Goal: Task Accomplishment & Management: Complete application form

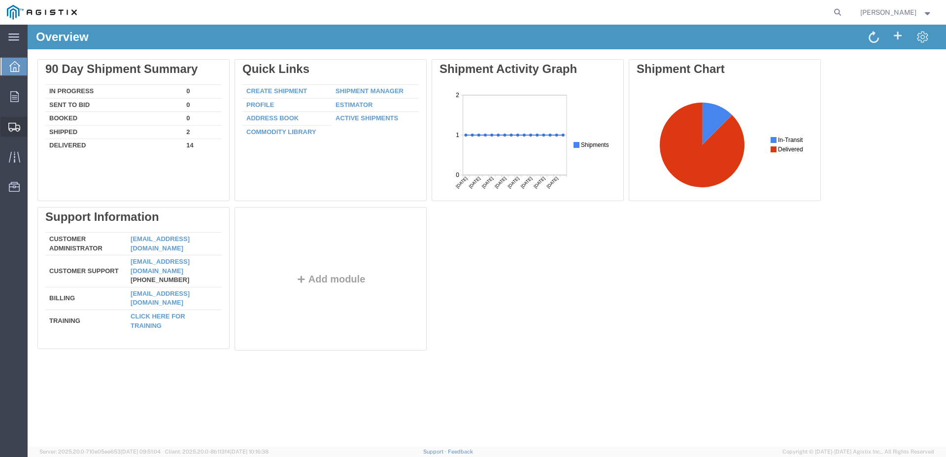
click at [0, 0] on span "Create Shipment" at bounding box center [0, 0] width 0 height 0
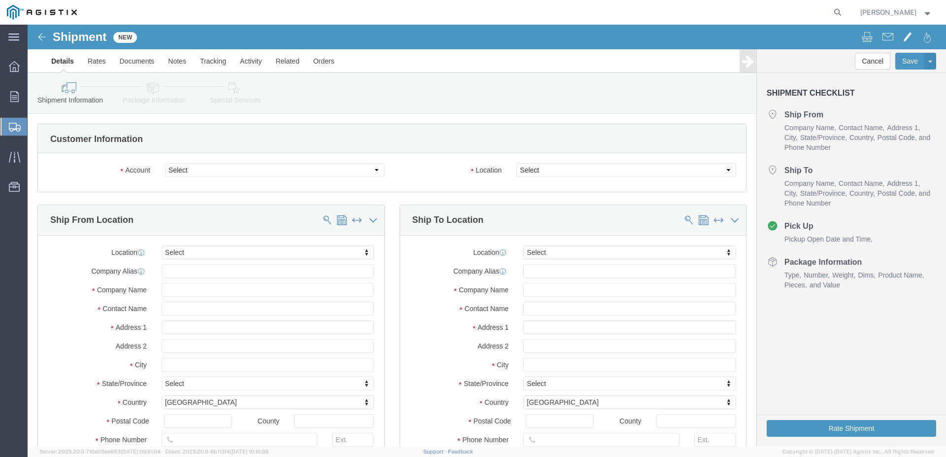
select select
click select "Select [PERSON_NAME] Water Inc / [PERSON_NAME] Tech PG&E"
select select "9596"
click option "PG&E"
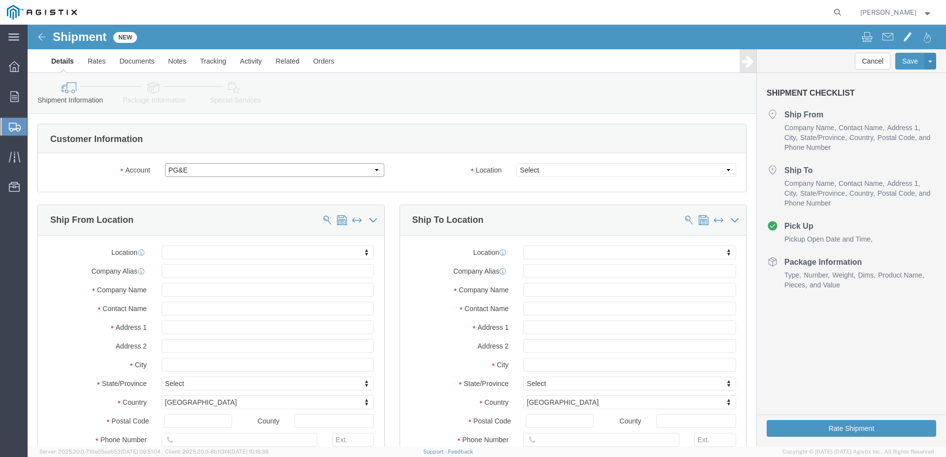
select select "PURCHORD"
select select
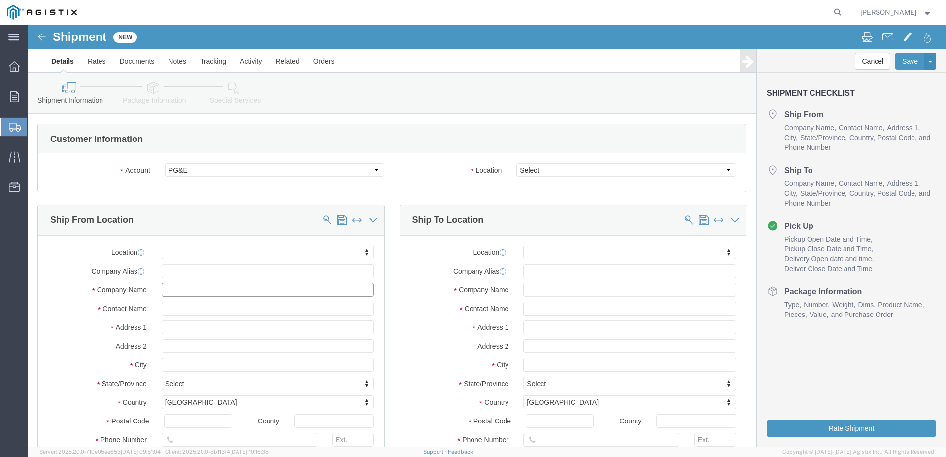
click input "text"
click div "Ship From Location"
click body "Shipment New Details Rates Documents Notes Tracking Activity Related Orders Can…"
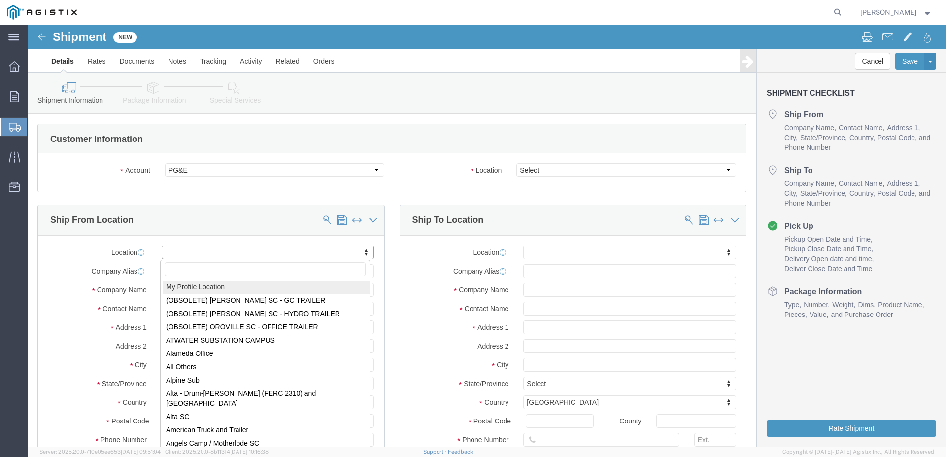
select select "MYPROFILE"
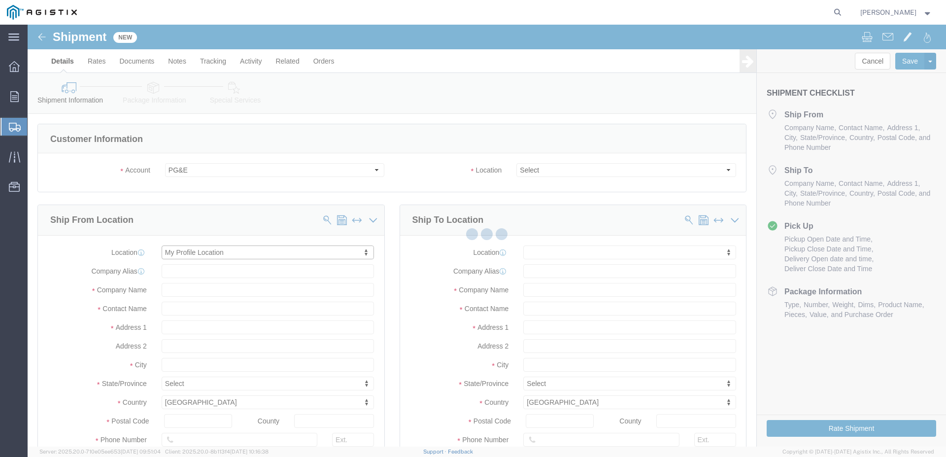
type input "[STREET_ADDRESS][PERSON_NAME]"
type input "07105"
type input "[PHONE_NUMBER]"
type input "2348"
type input "[EMAIL_ADDRESS][DOMAIN_NAME]"
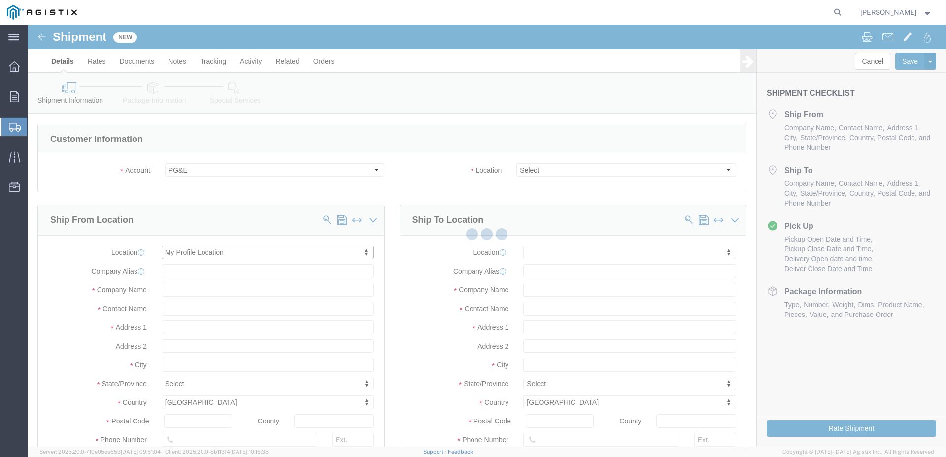
checkbox input "true"
type input "[PERSON_NAME] Water Inc / [PERSON_NAME] Tech"
type input "[PERSON_NAME]"
type input "[GEOGRAPHIC_DATA]"
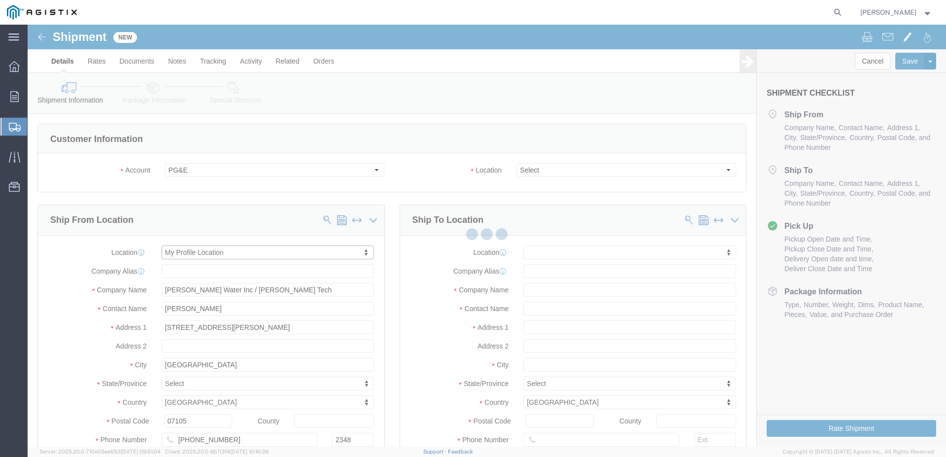
select select "NJ"
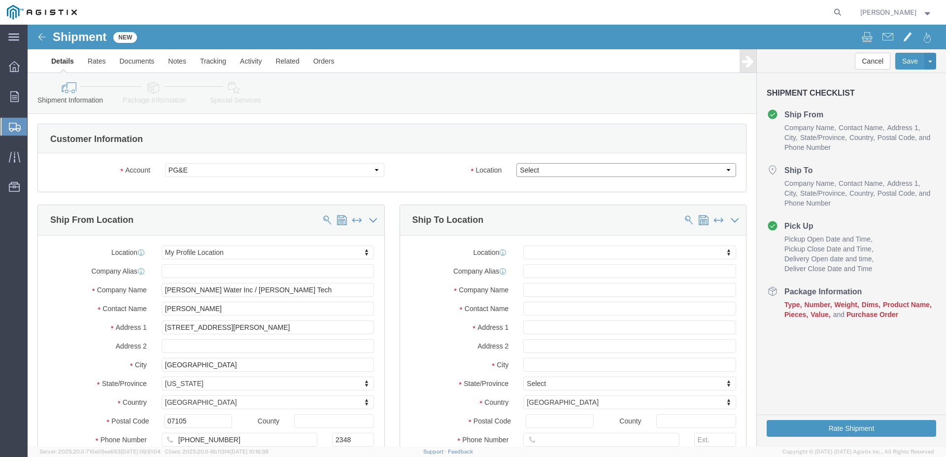
click select "Select All Others [GEOGRAPHIC_DATA] [GEOGRAPHIC_DATA] [GEOGRAPHIC_DATA] [GEOGRA…"
select select "23082"
click option "All Others"
click input "text"
type input "p"
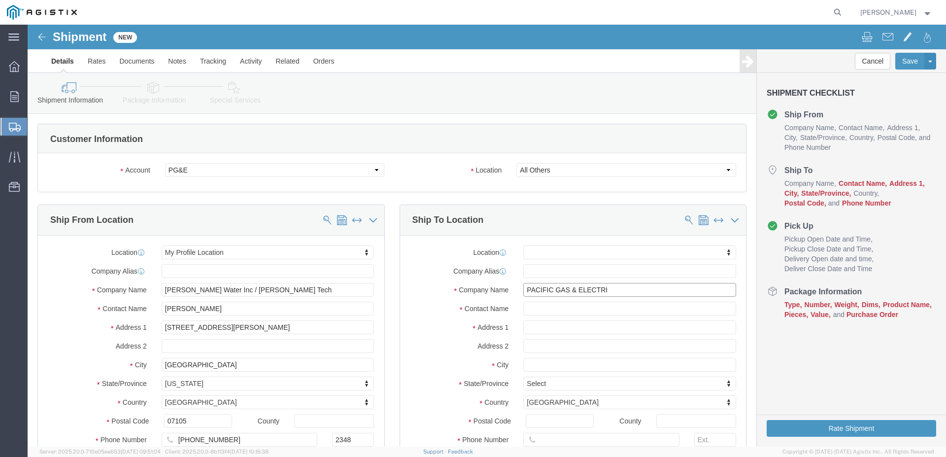
type input "PACIFIC GAS & ELECTRI"
click input "text"
type input "[PERSON_NAME]"
click input "text"
type input "[STREET_ADDRESS]"
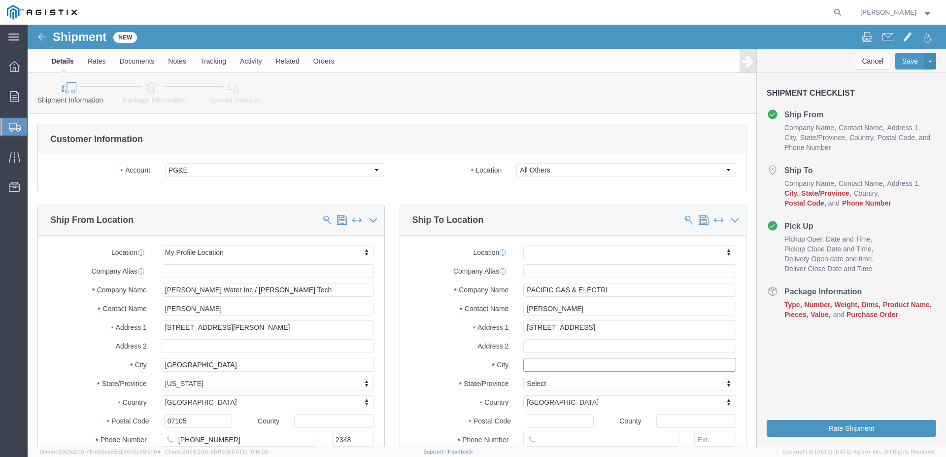
select select
click input "text"
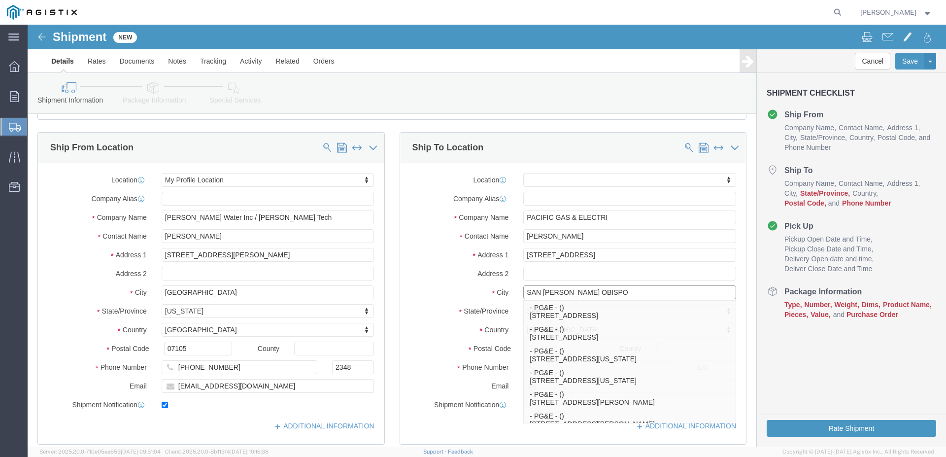
scroll to position [101, 0]
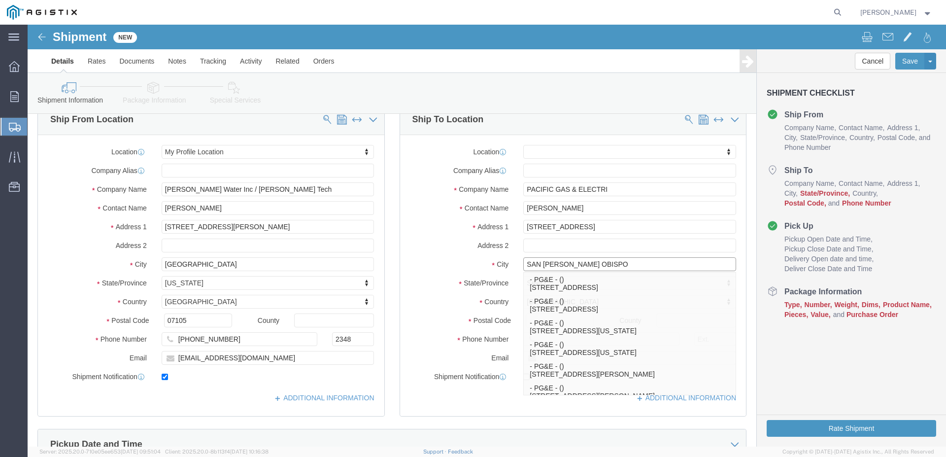
type input "SAN [PERSON_NAME] OBISPO"
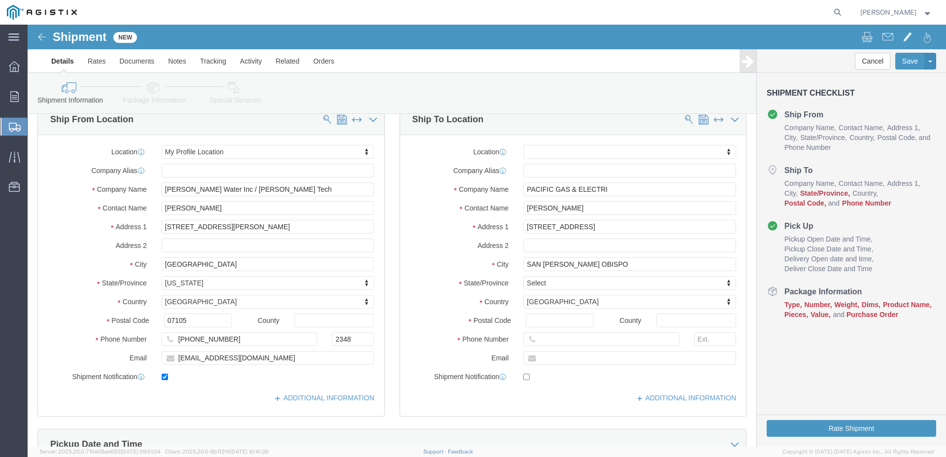
click div "Ship To Location Location My Profile Location (OBSOLETE) [GEOGRAPHIC_DATA] SC -…"
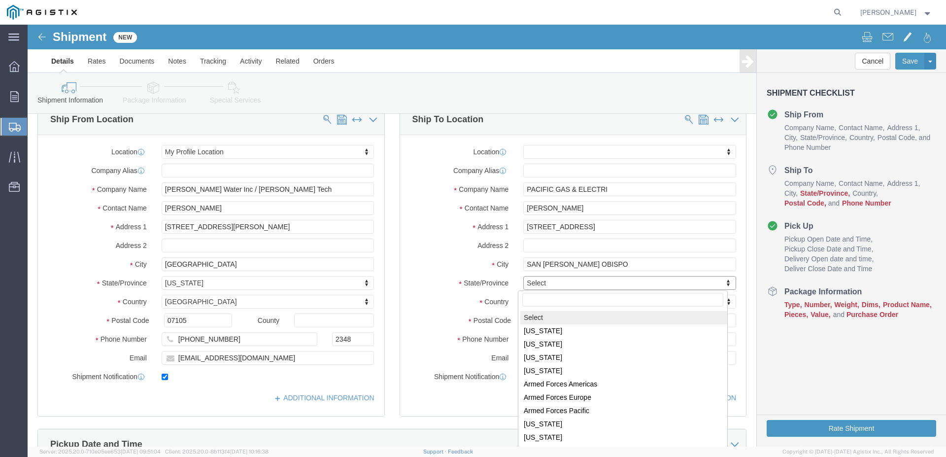
click body "Shipment New Details Rates Documents Notes Tracking Activity Related Orders Can…"
select select
select select "CA"
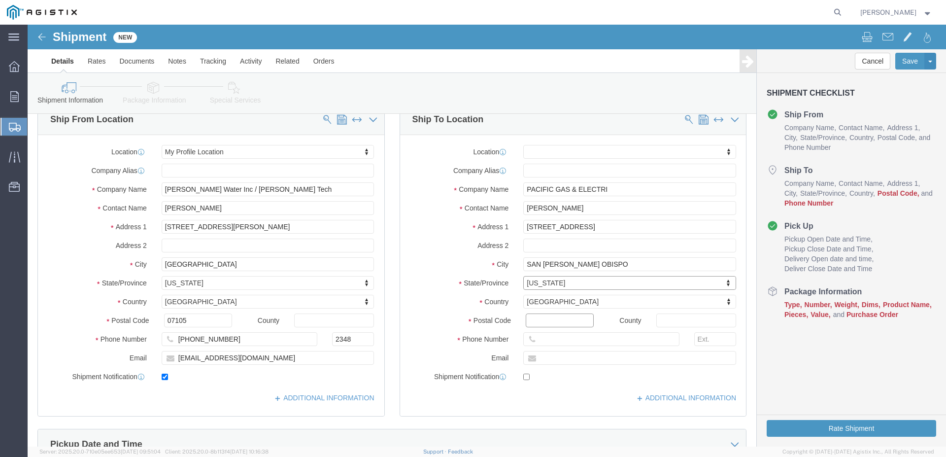
click input "Postal Code"
type input "93401"
select select
click input "text"
type input "[PHONE_NUMBER]"
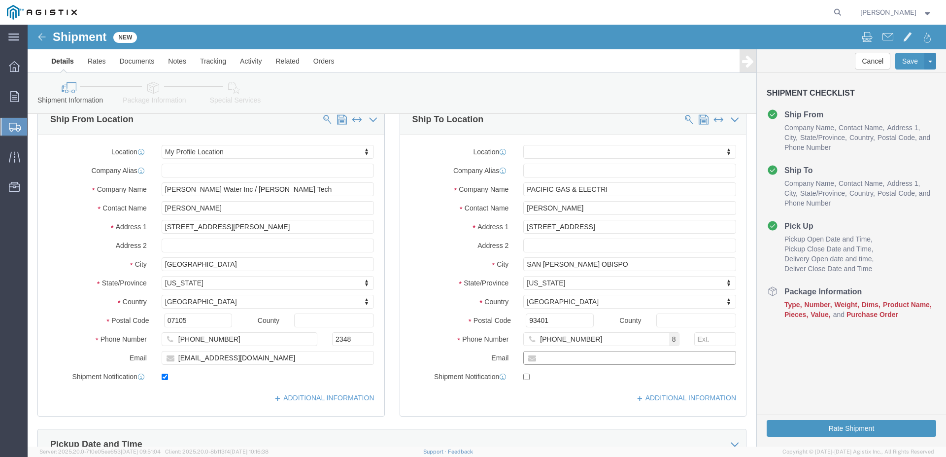
click input "text"
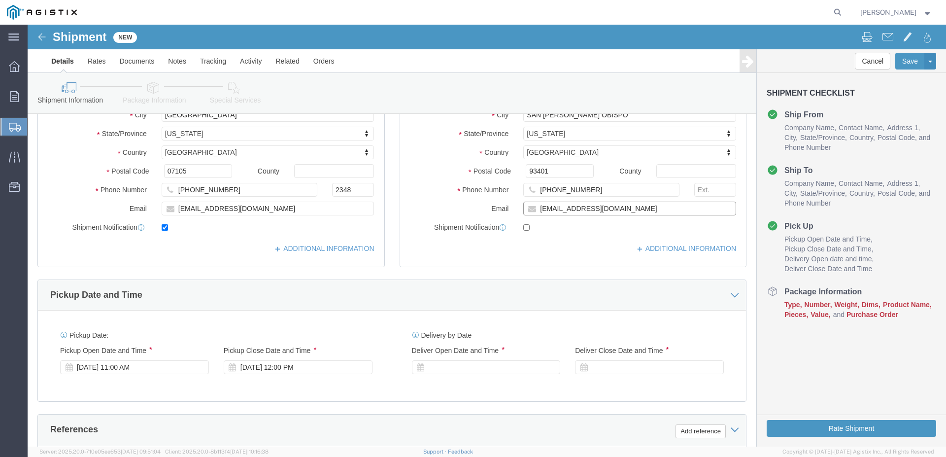
scroll to position [251, 0]
type input "[EMAIL_ADDRESS][DOMAIN_NAME]"
checkbox input "true"
click div "[DATE] 11:00 AM"
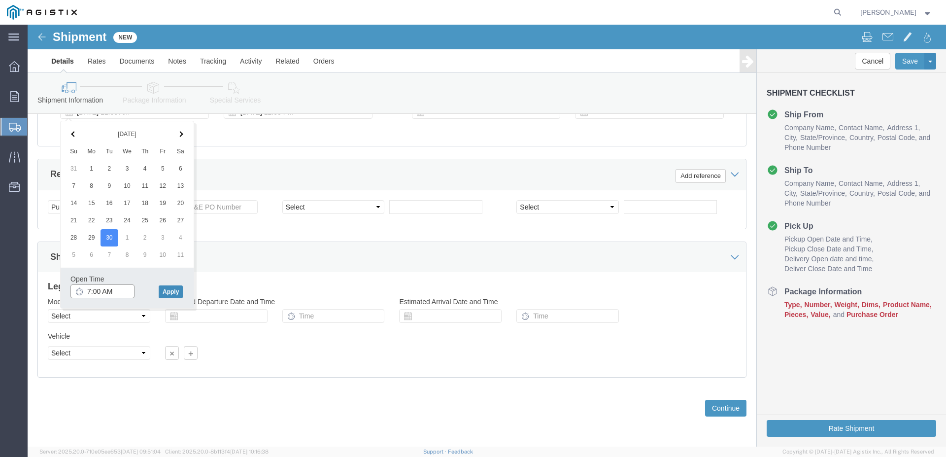
type input "7:00 AM"
click button "Apply"
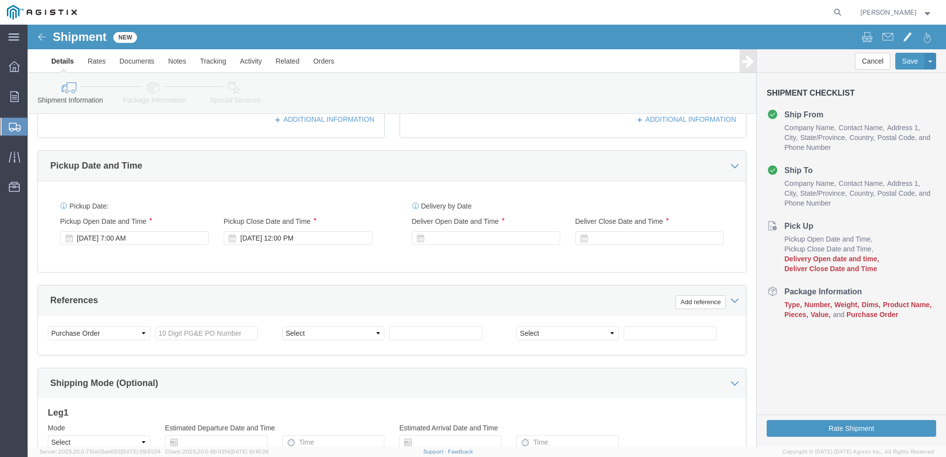
scroll to position [354, 0]
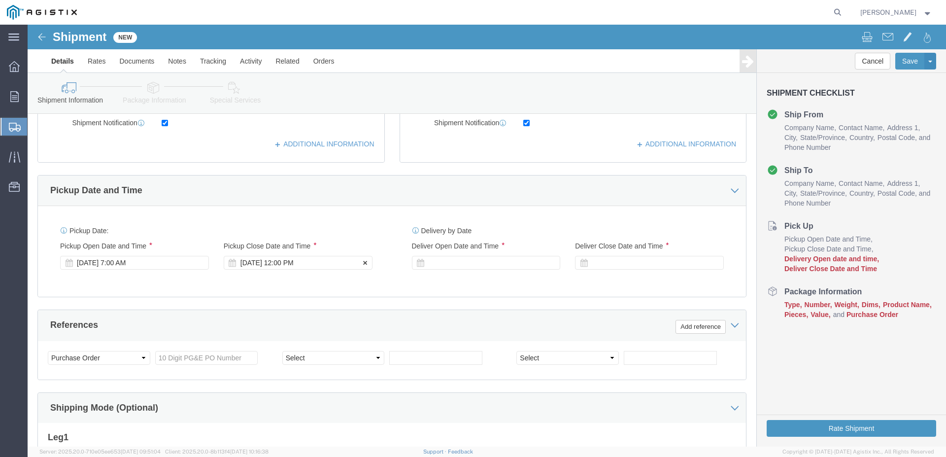
click div "[DATE] 12:00 PM"
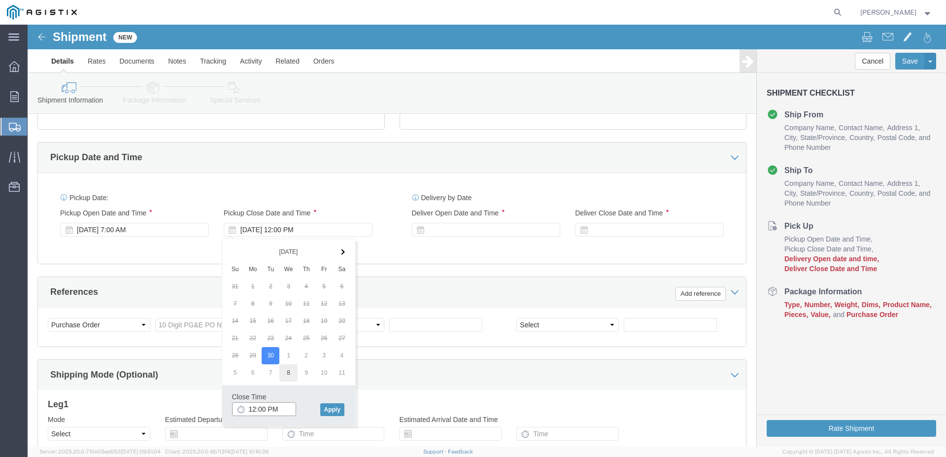
scroll to position [405, 0]
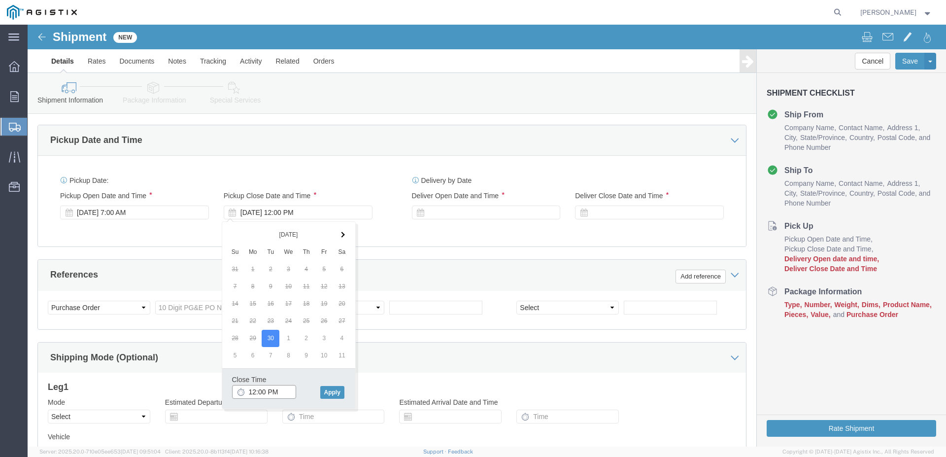
click input "12:00 PM"
type input "4:00 PM"
click button "Apply"
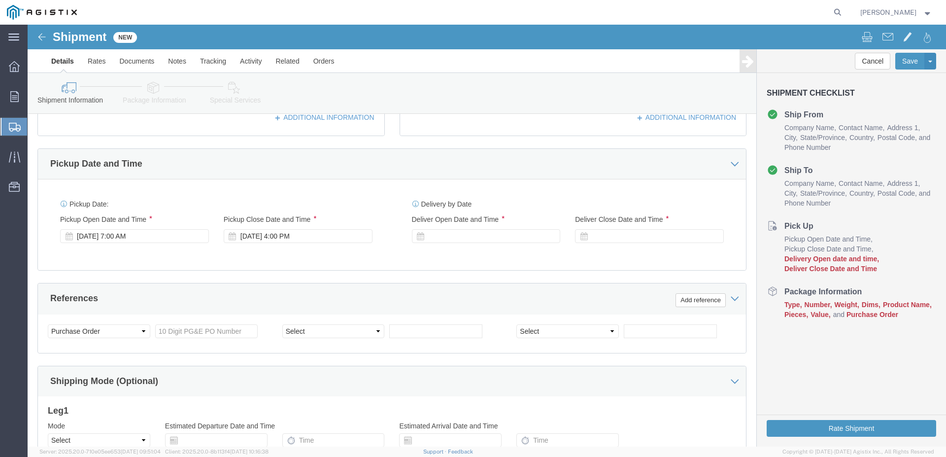
scroll to position [354, 0]
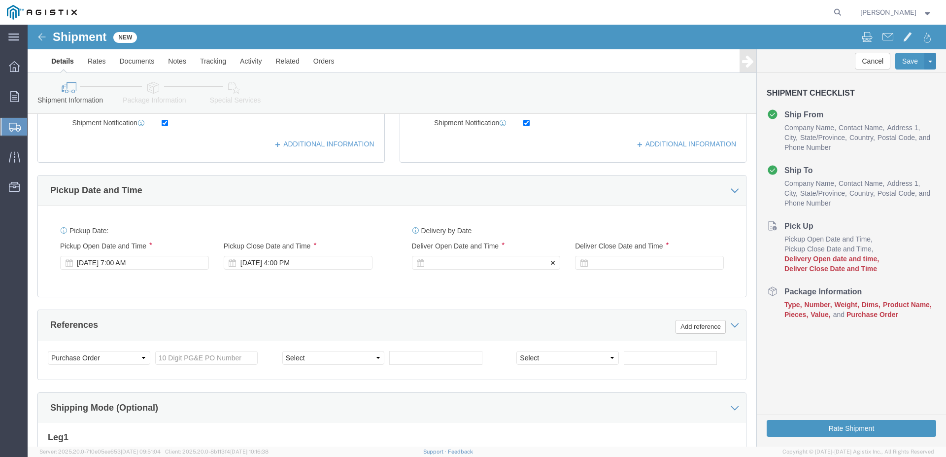
click div
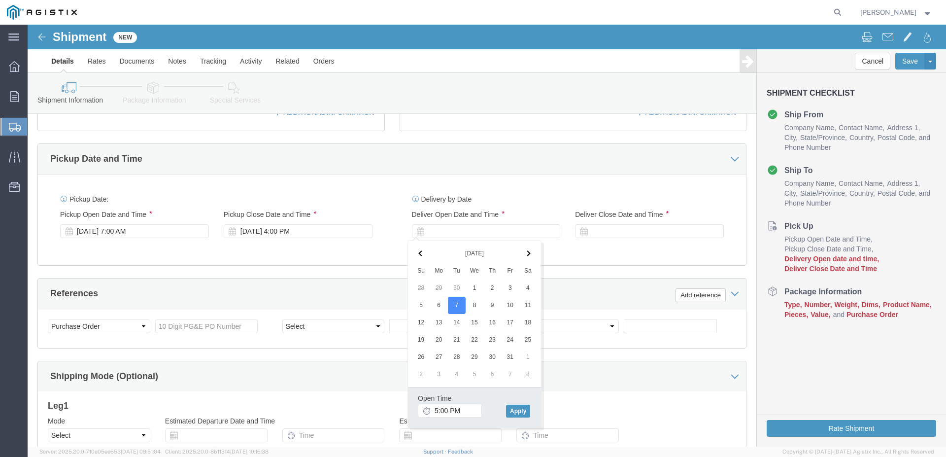
scroll to position [405, 0]
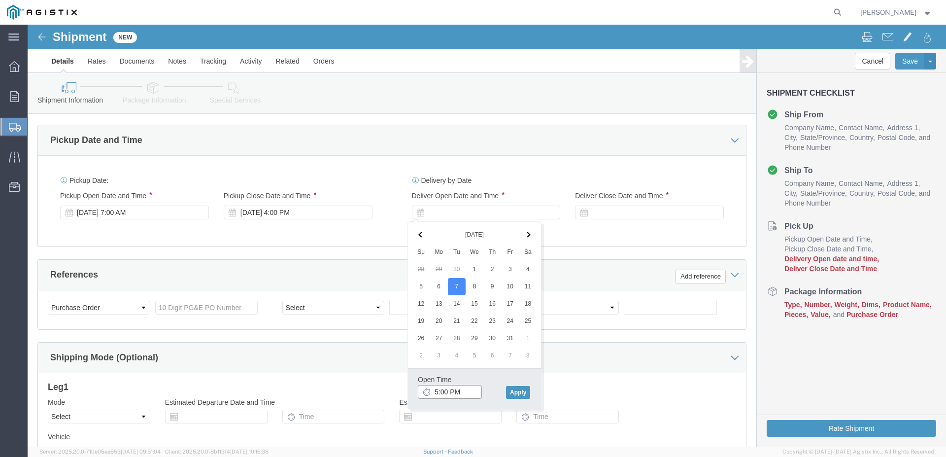
click input "5:00 PM"
click input "7:00 PM"
type input "7:00 AM"
click button "Apply"
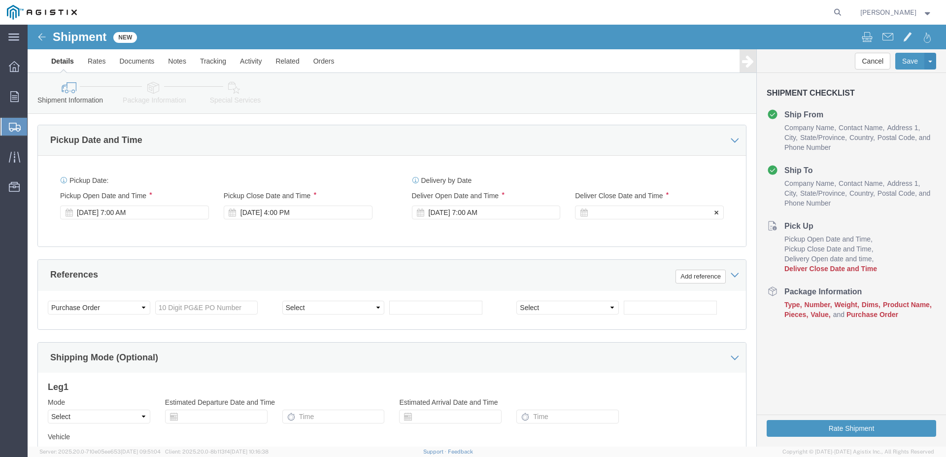
click div
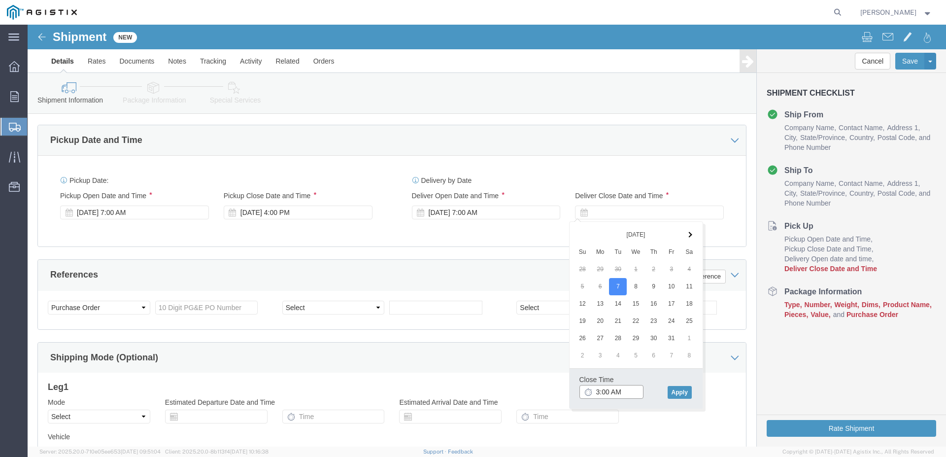
click input "3:00 AM"
type input "3:00 PM"
click button "Apply"
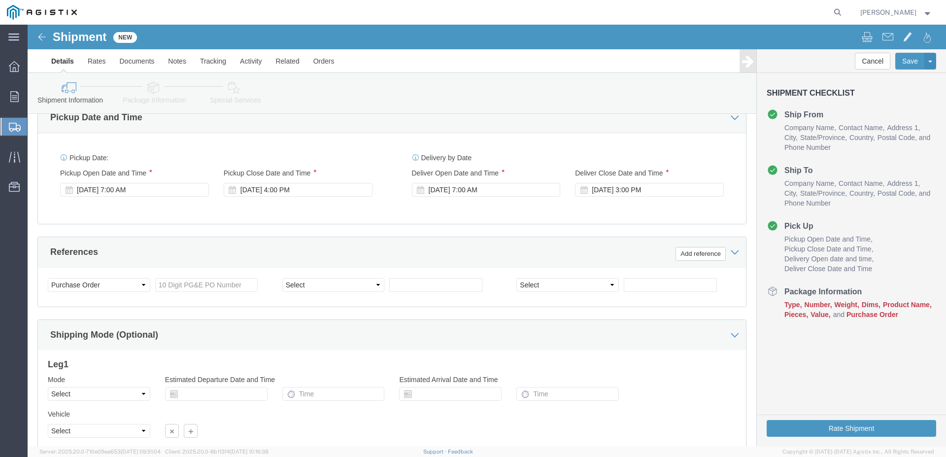
scroll to position [455, 0]
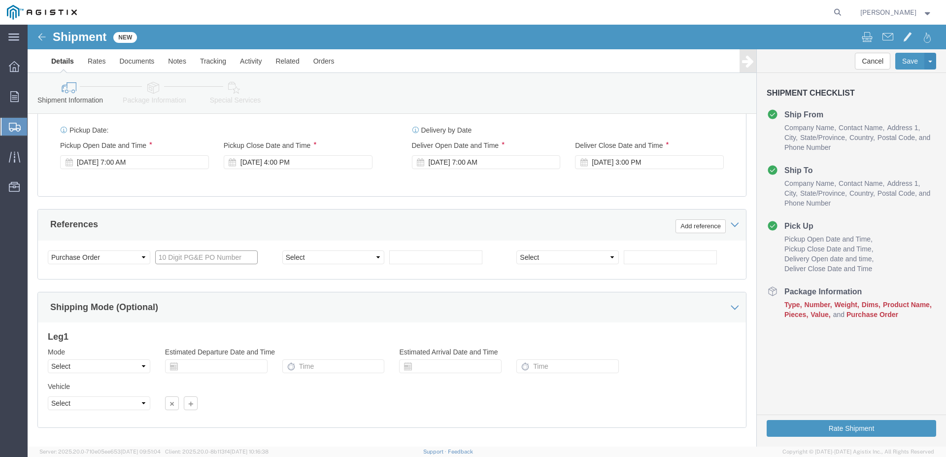
click input "text"
type input "3501421914"
click select "Select Air Less than Truckload Multi-Leg Ocean Freight Rail Small Parcel Truckl…"
select select "TL"
click option "Truckload"
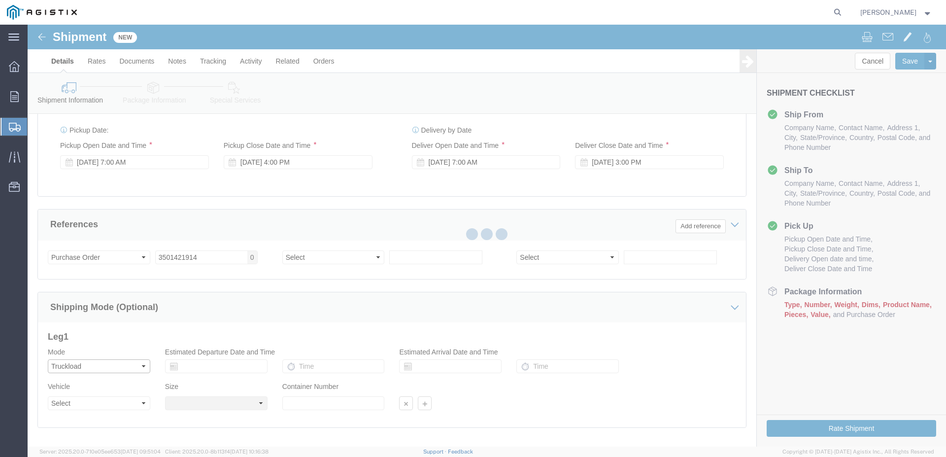
select select
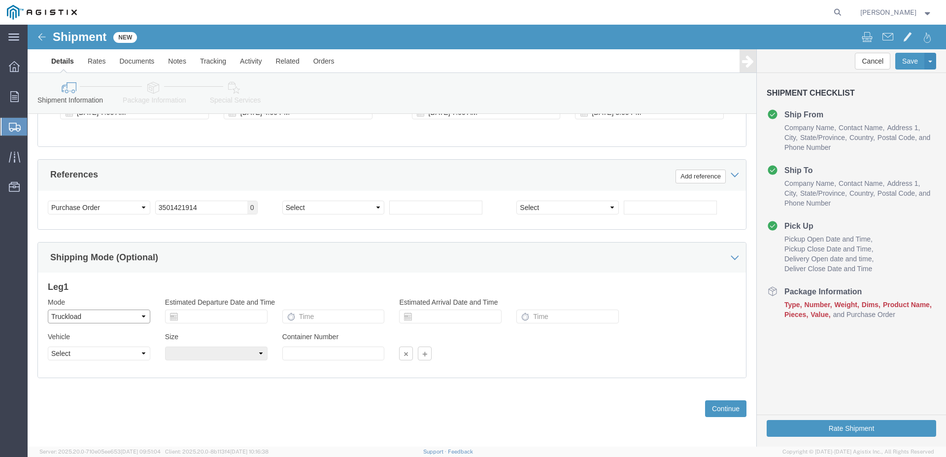
scroll to position [505, 0]
click button "Continue"
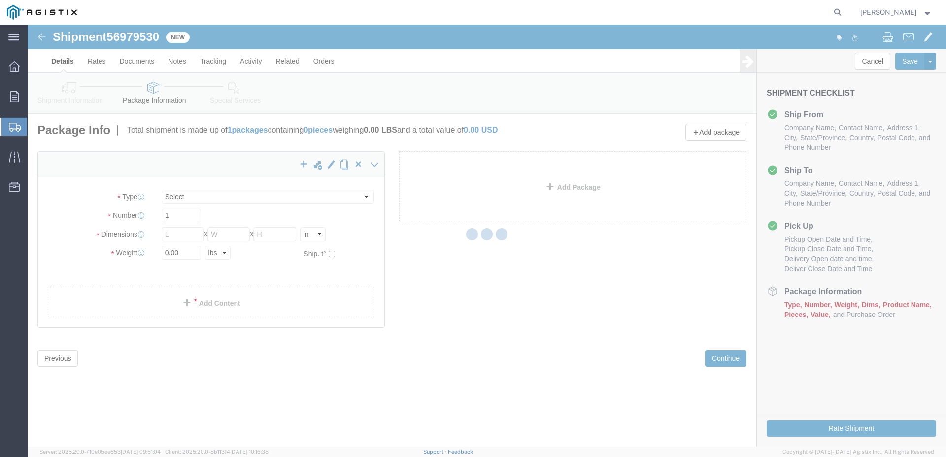
click div
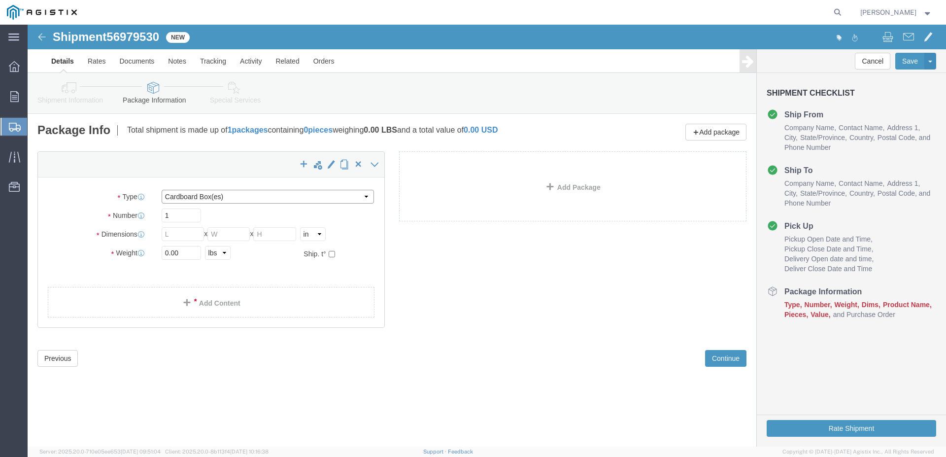
click select "Select Bulk Bundle(s) Cardboard Box(es) Carton(s) Crate(s) Drum(s) (Fiberboard)…"
select select "PSNS"
click option "Pallet(s) Standard (Not Stackable)"
click input "text"
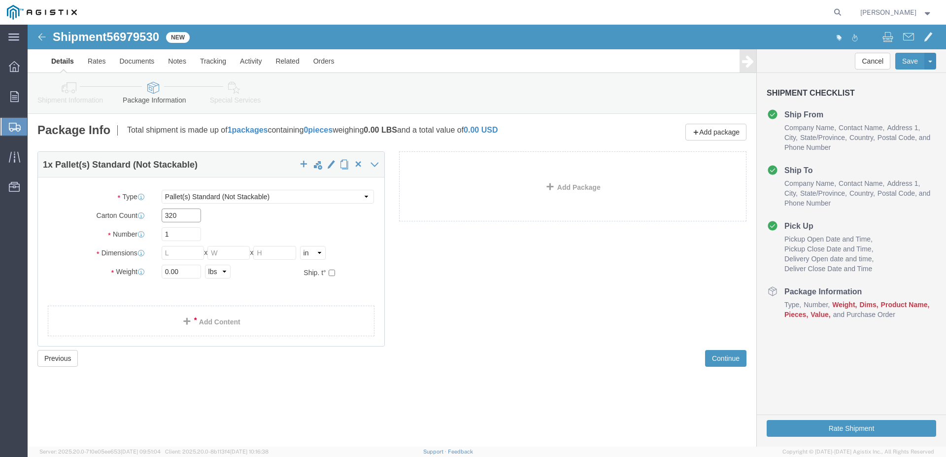
type input "320"
click input "1"
type input "8"
click input "text"
type input "42"
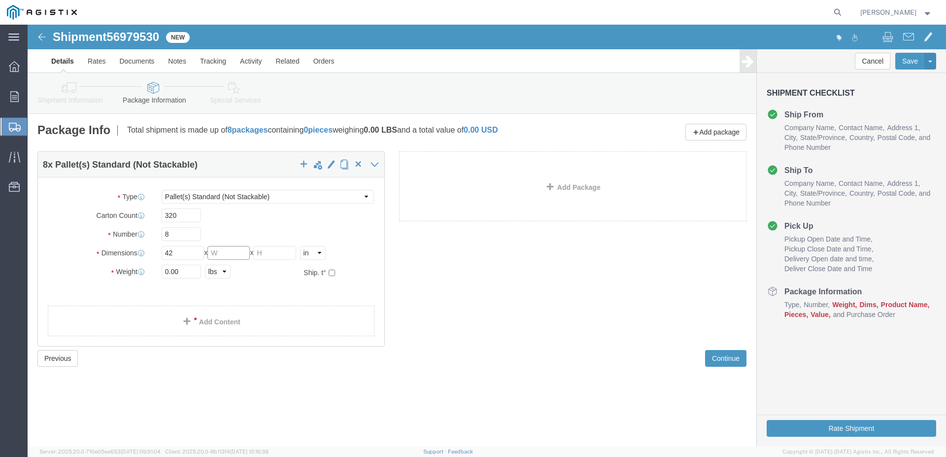
drag, startPoint x: 189, startPoint y: 230, endPoint x: 198, endPoint y: 230, distance: 8.9
click input "text"
type input "42"
drag, startPoint x: 238, startPoint y: 226, endPoint x: 253, endPoint y: 230, distance: 15.4
click input "text"
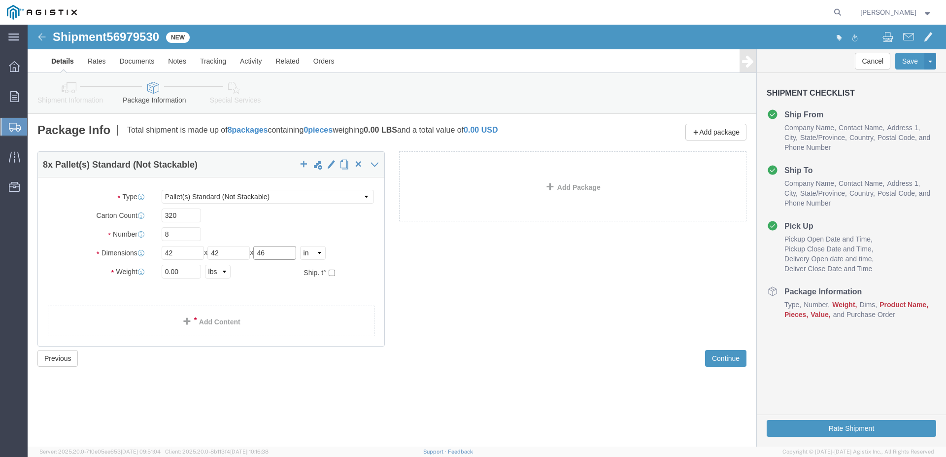
type input "46"
click input "0.00"
type input "0"
type input "10800"
click div "8 x Pallet(s) Standard (Not Stackable) Package Type Select Bulk Bundle(s) Cardb…"
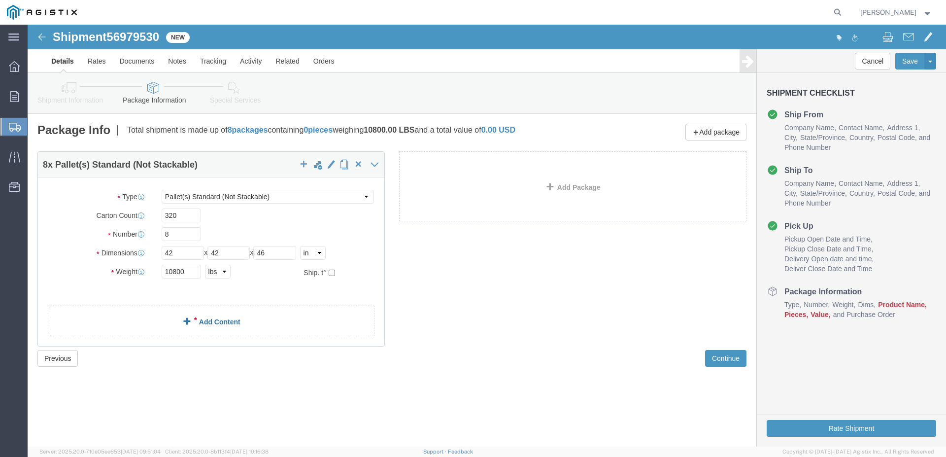
click link "Add Content"
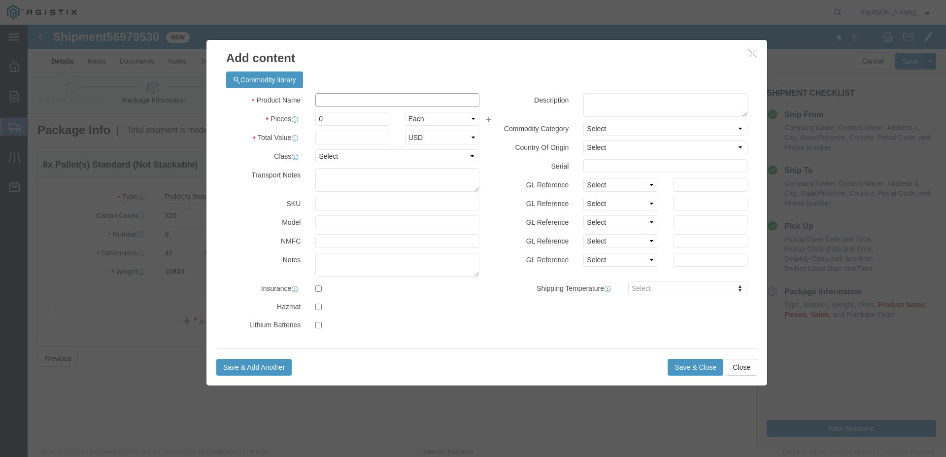
click input "text"
type input "RESIN"
drag, startPoint x: 304, startPoint y: 91, endPoint x: 249, endPoint y: 89, distance: 54.3
click input "0"
type input "320"
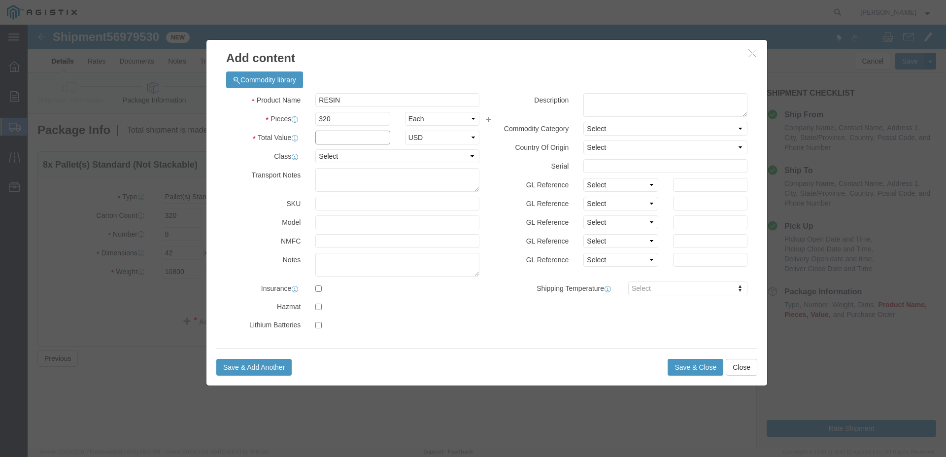
click input "text"
type input "32,640"
click select "Select 50 55 60 65 70 85 92.5 100 125 175 250 300 400"
select select "65"
click option "65"
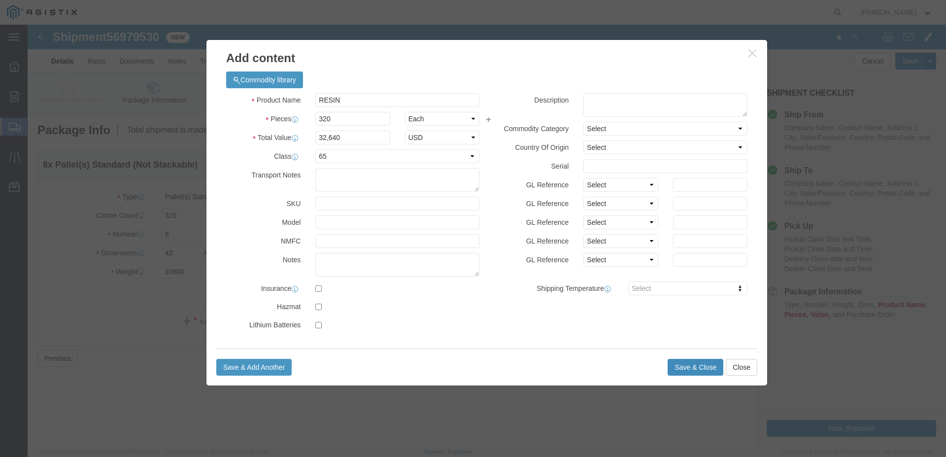
click button "Save & Close"
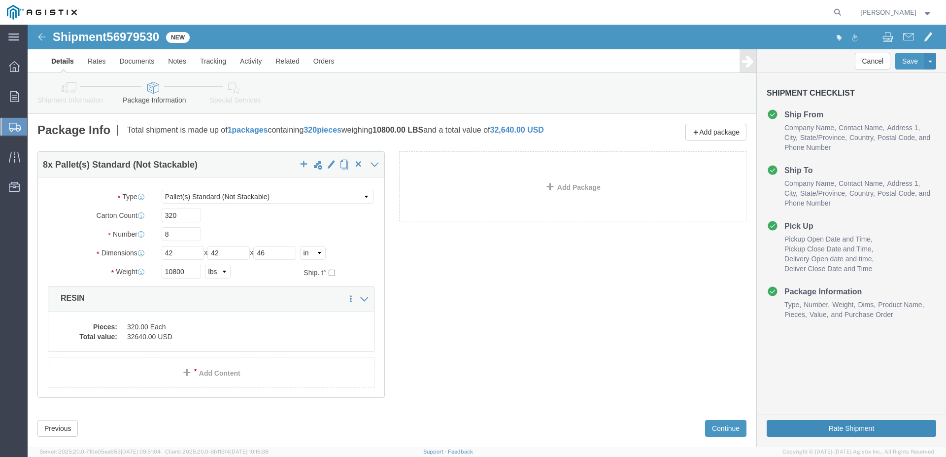
click button "Rate Shipment"
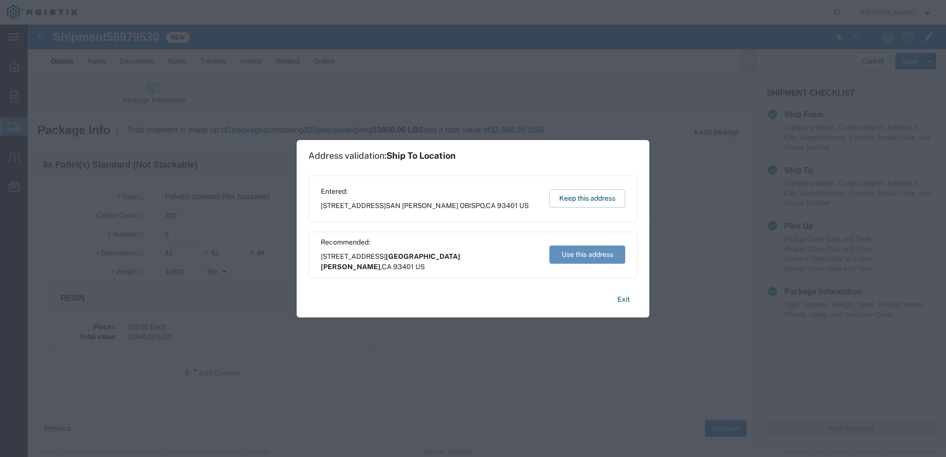
click at [602, 256] on button "Use this address" at bounding box center [588, 254] width 76 height 18
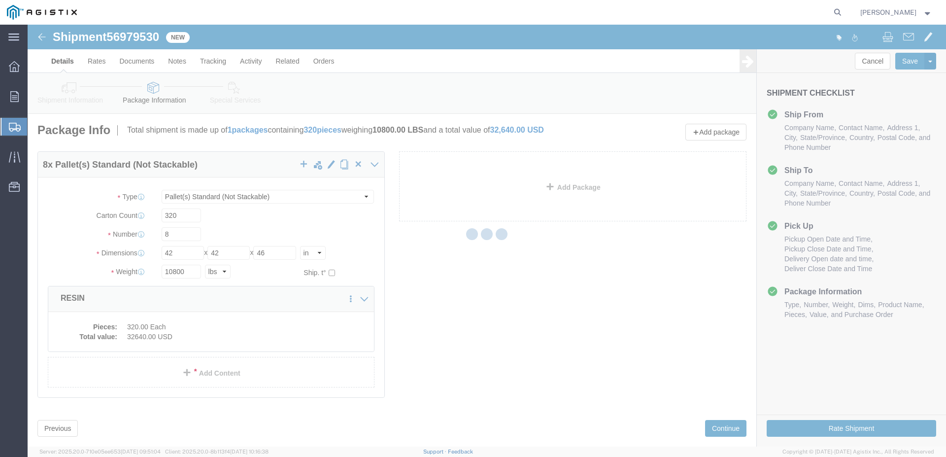
click div
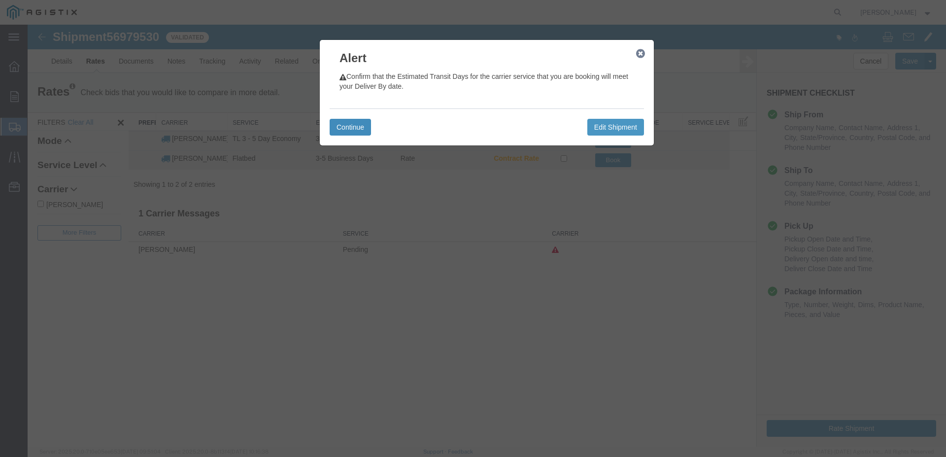
click at [351, 128] on button "Continue" at bounding box center [350, 127] width 41 height 17
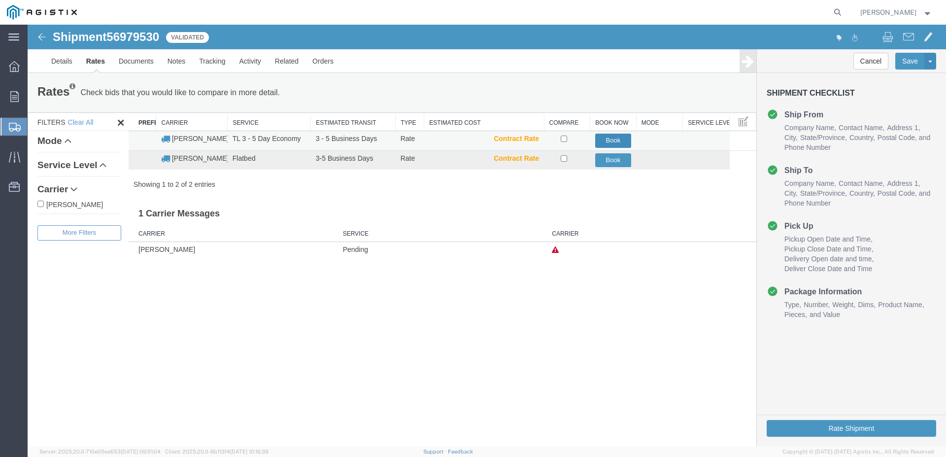
click at [615, 138] on button "Book" at bounding box center [613, 141] width 36 height 14
